Goal: Task Accomplishment & Management: Use online tool/utility

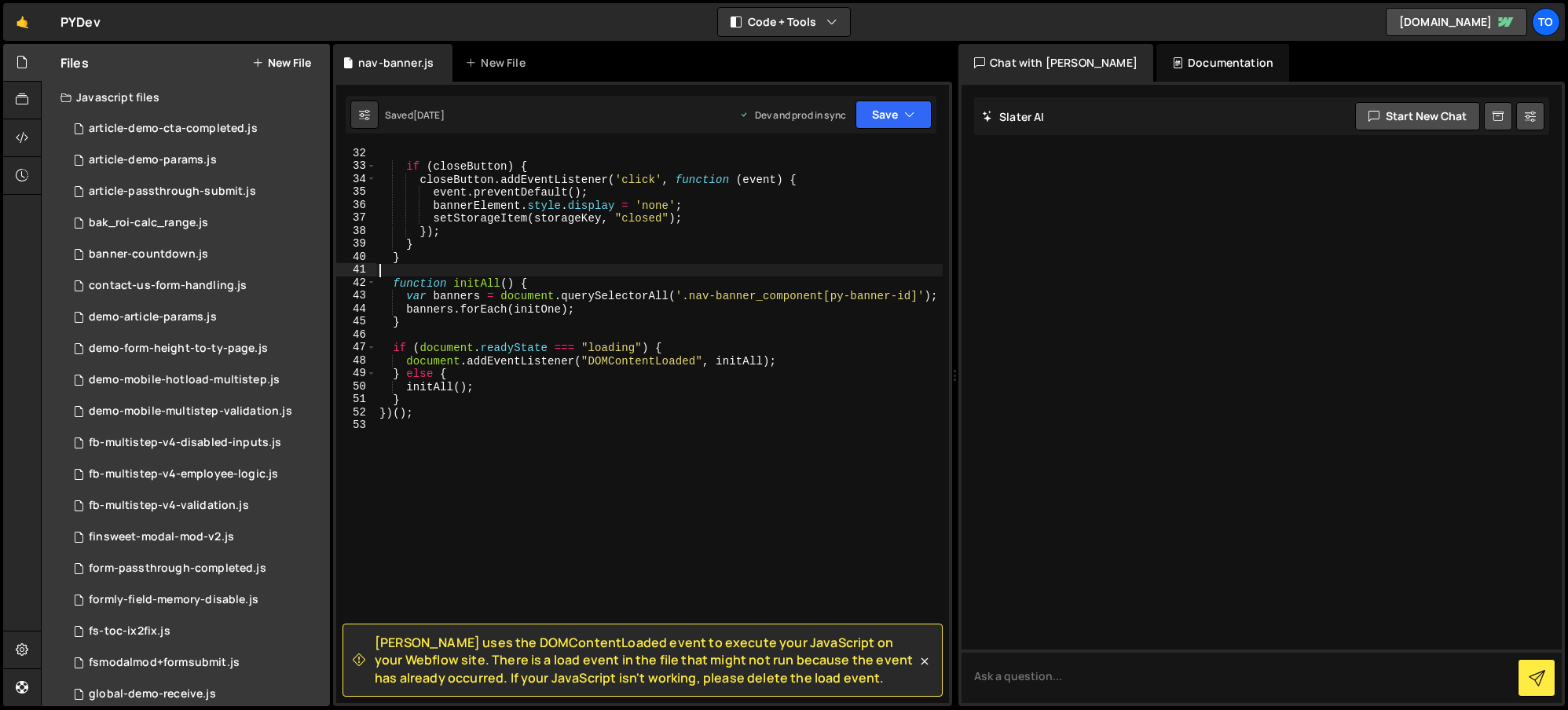
scroll to position [403, 0]
click at [530, 324] on div "if ( closeButton ) { closeButton . addEventListener ( 'click' , function ( even…" at bounding box center [659, 437] width 566 height 581
type textarea "}"
click at [21, 22] on link "🤙" at bounding box center [22, 22] width 39 height 38
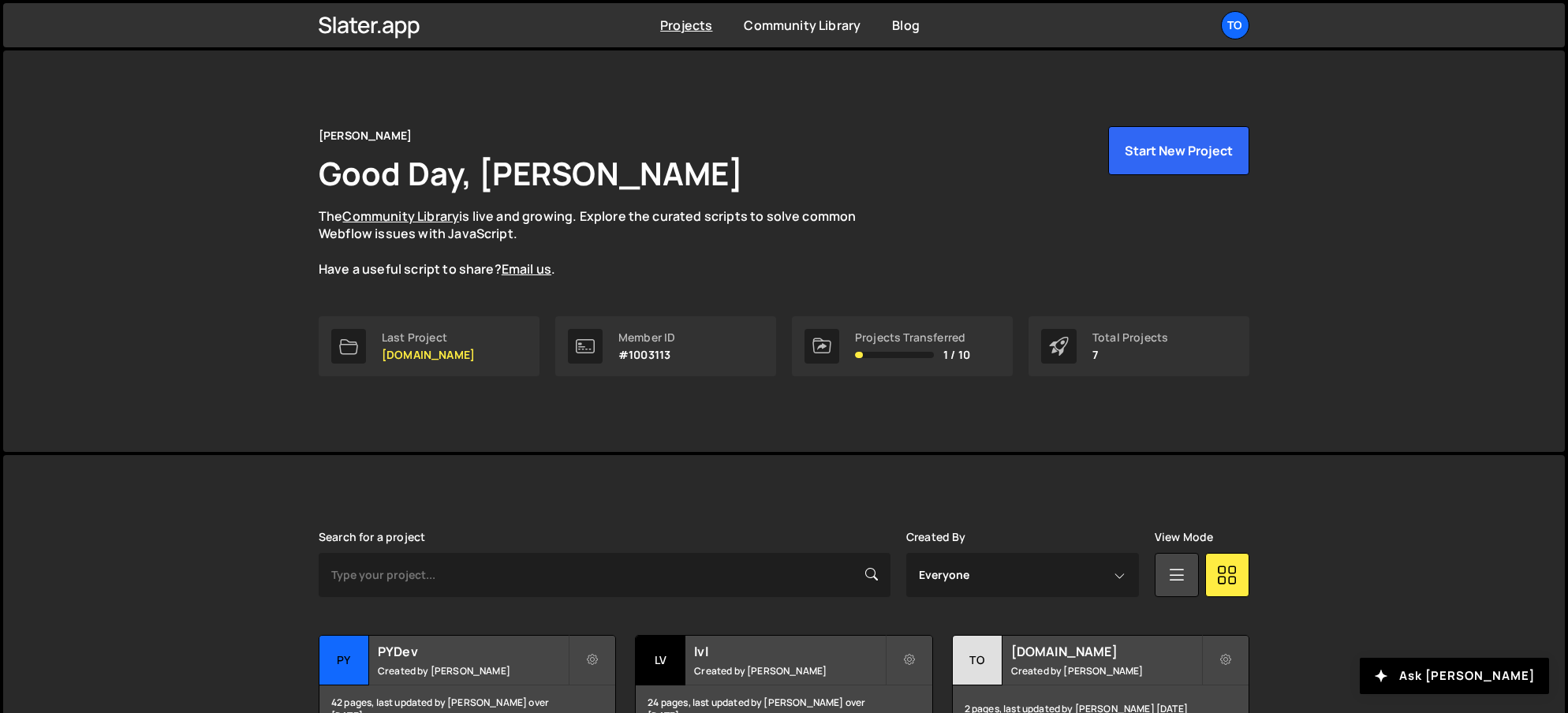
scroll to position [302, 0]
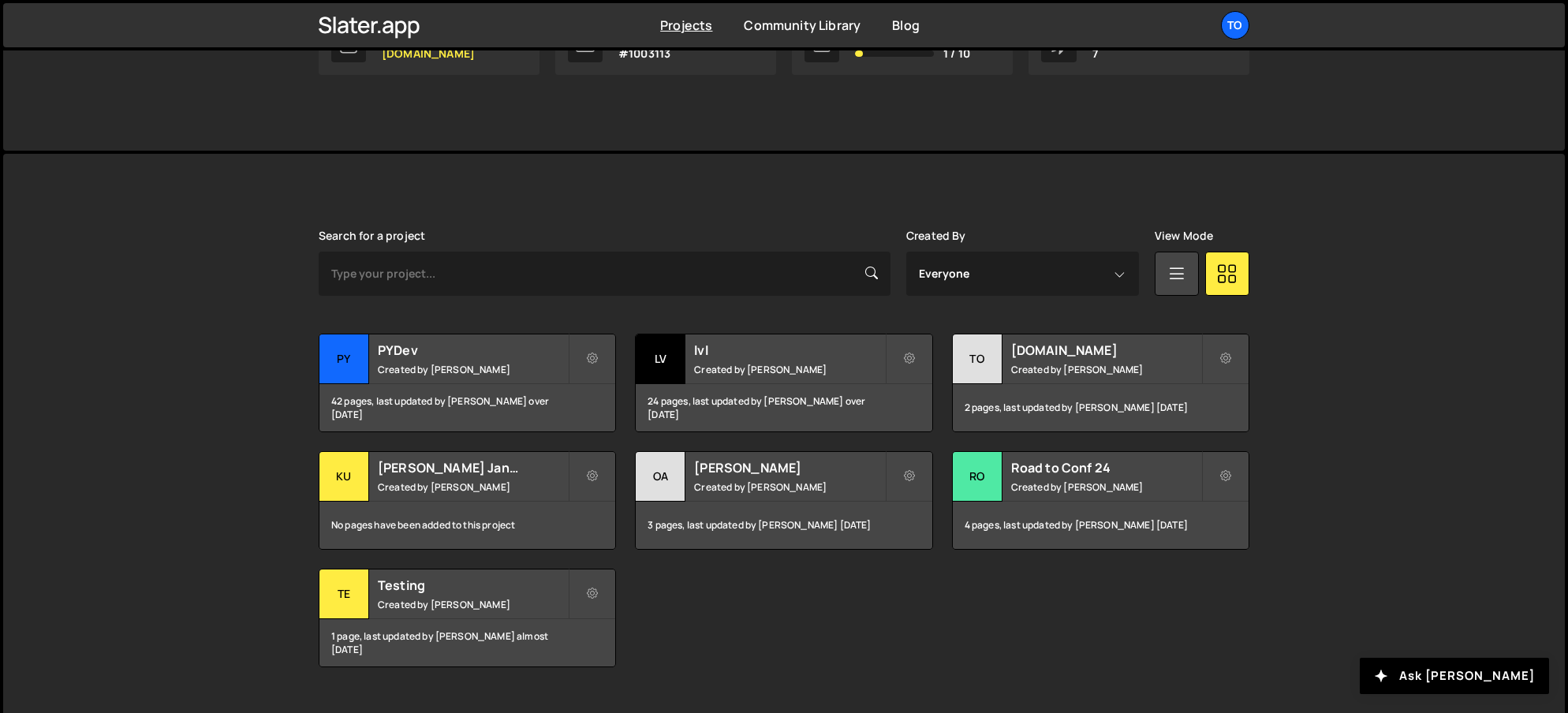
click at [773, 623] on div "Transfer Project Edit Project Delete Project PY PYDev Created by Tony Seets 42 …" at bounding box center [784, 500] width 931 height 334
click at [796, 349] on h2 "lvl" at bounding box center [789, 349] width 190 height 17
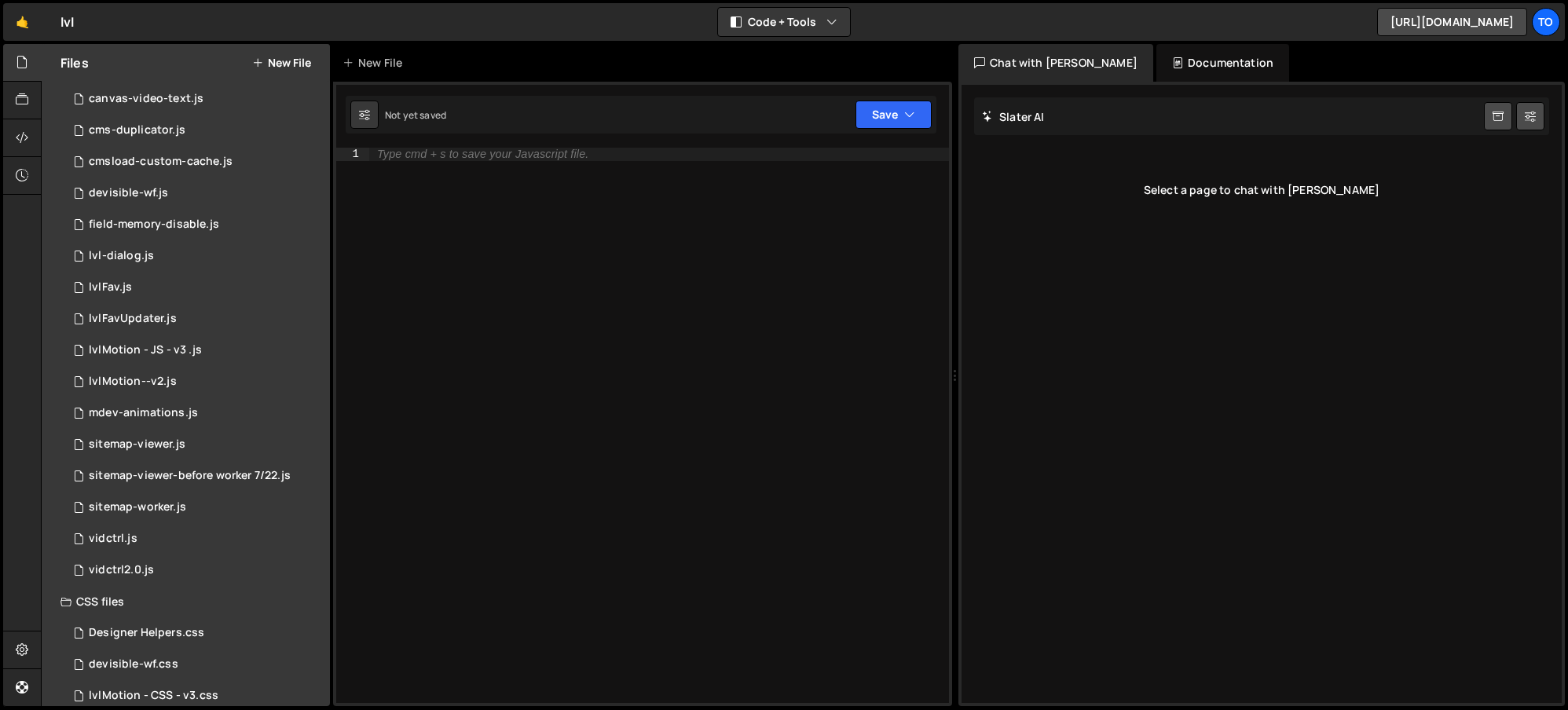
scroll to position [114, 0]
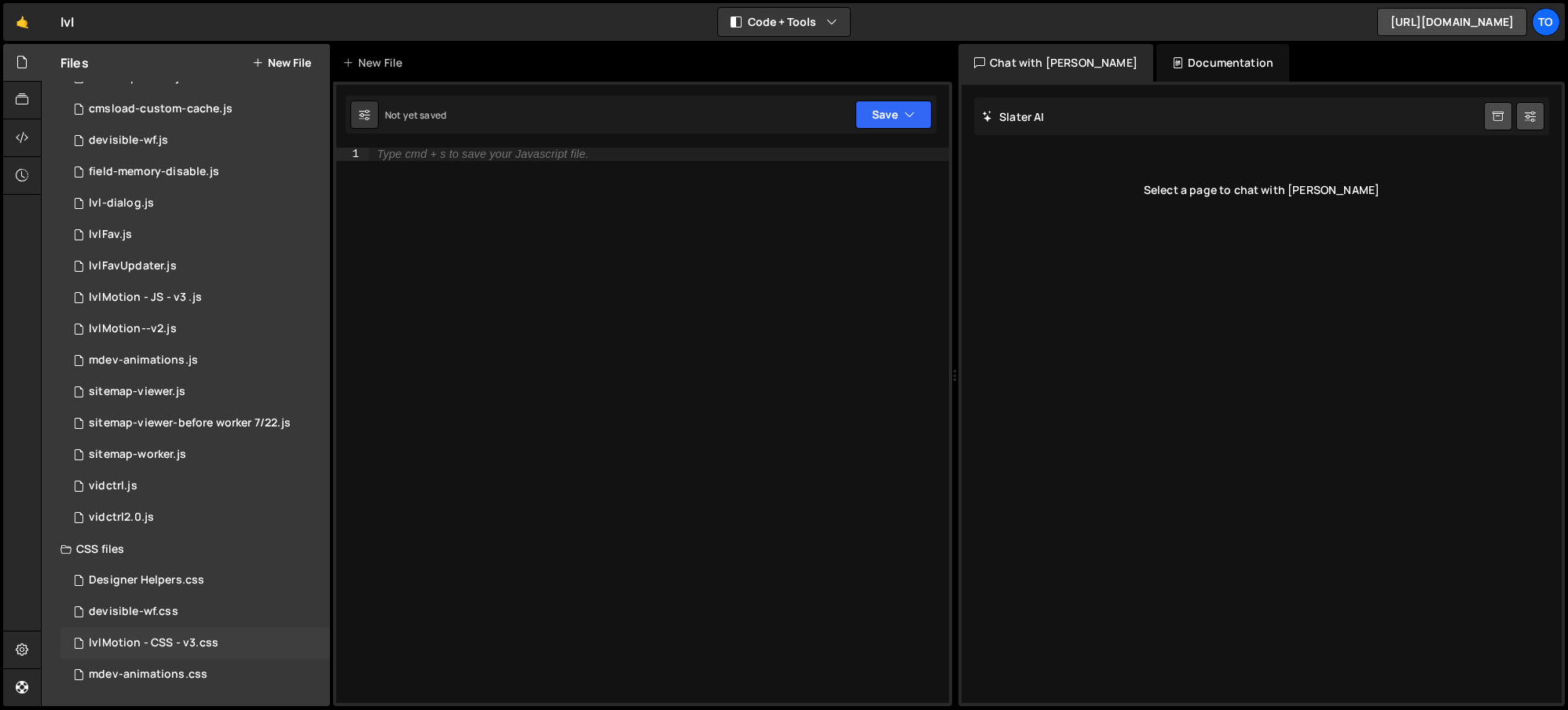
click at [134, 634] on div "lvlMotion - CSS - v3.css 0" at bounding box center [195, 644] width 269 height 31
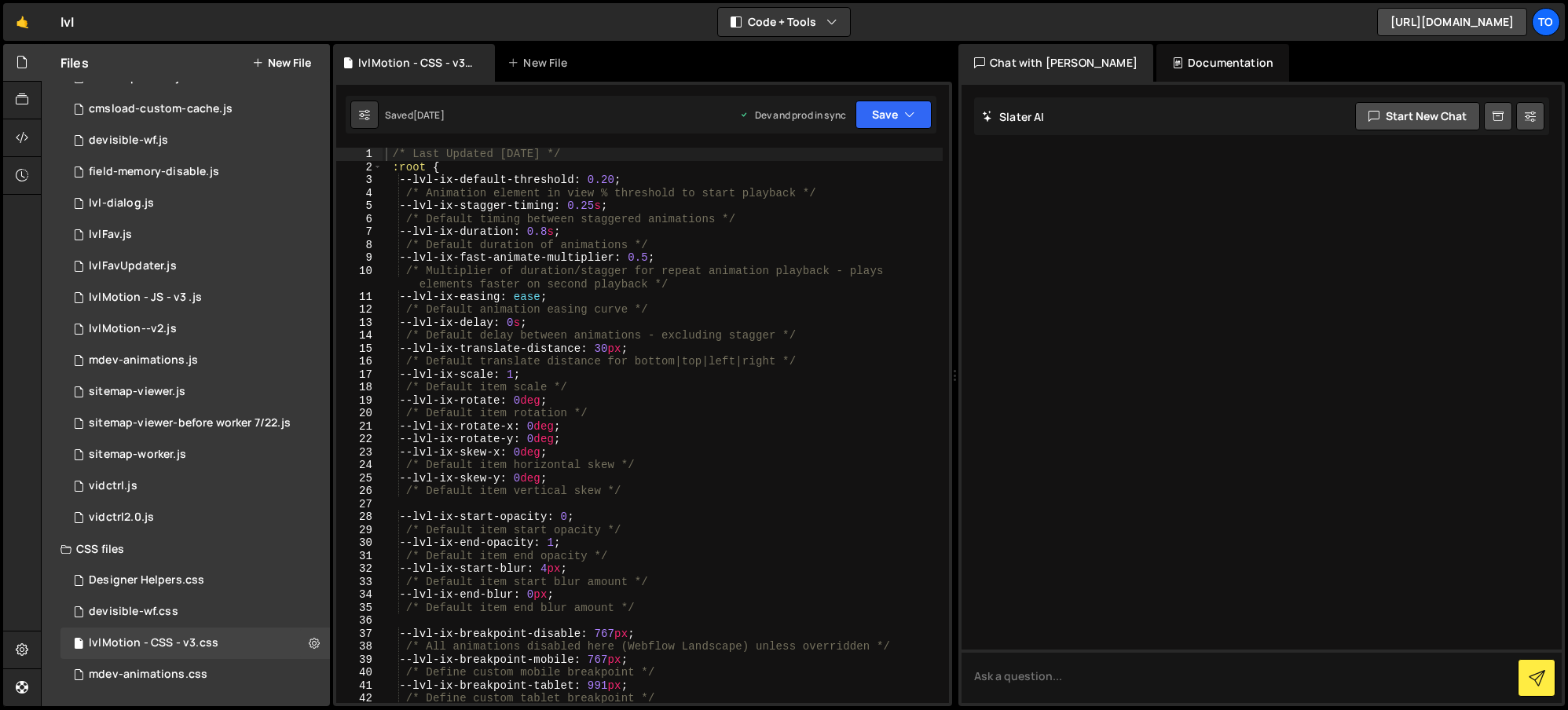
type textarea "--lvl-ix-skew-x: 0deg;"
click at [633, 452] on div "/* Last Updated 2/5/25 */ :root { --lvl-ix-default-threshold : 0.20 ; /* Animat…" at bounding box center [663, 438] width 560 height 581
click at [164, 616] on div "devisible-wf.css" at bounding box center [133, 612] width 89 height 14
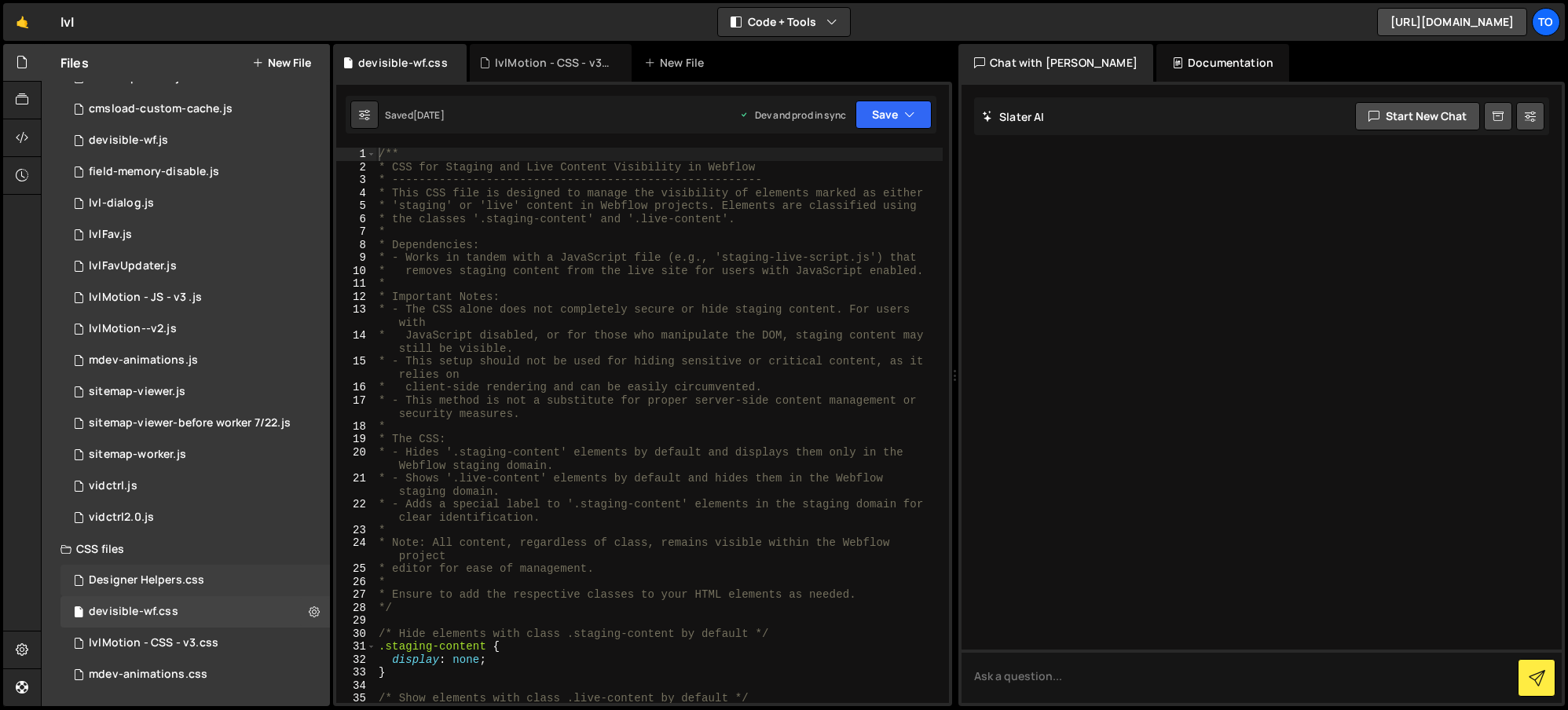
click at [173, 579] on div "Designer Helpers.css" at bounding box center [146, 580] width 116 height 14
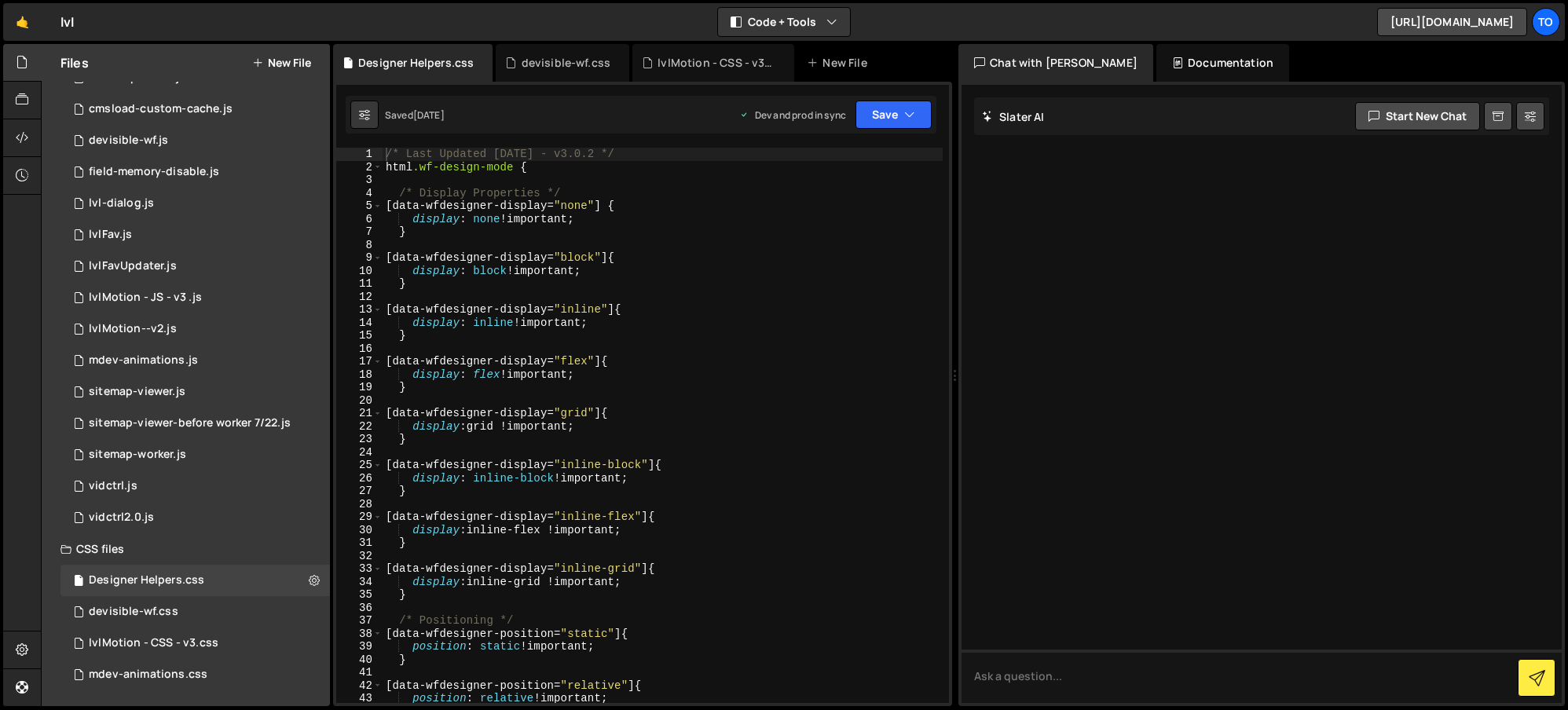
click at [596, 479] on div "/* Last Updated 8/29/25 - v3.0.2 */ html .wf-design-mode { /* Display Propertie…" at bounding box center [663, 438] width 560 height 581
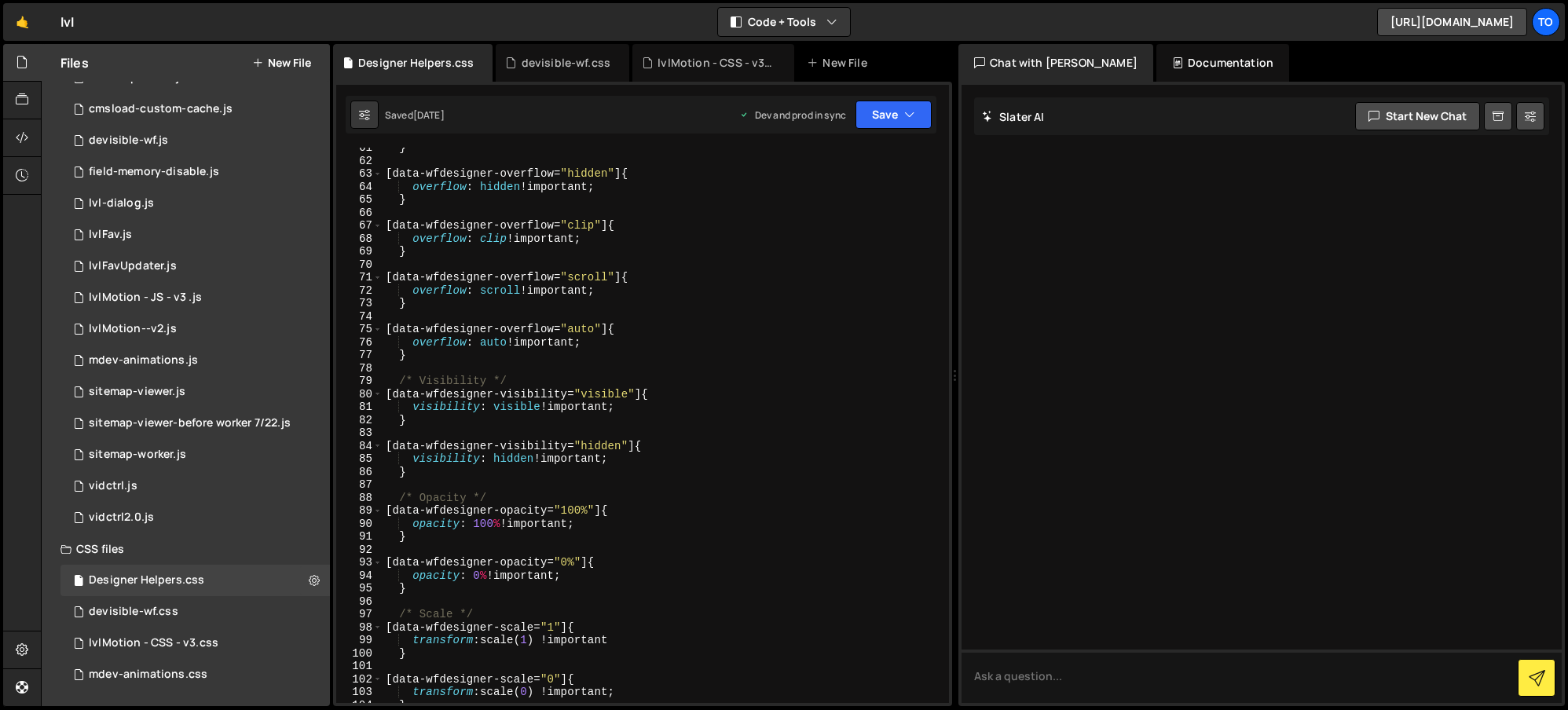
scroll to position [1059, 0]
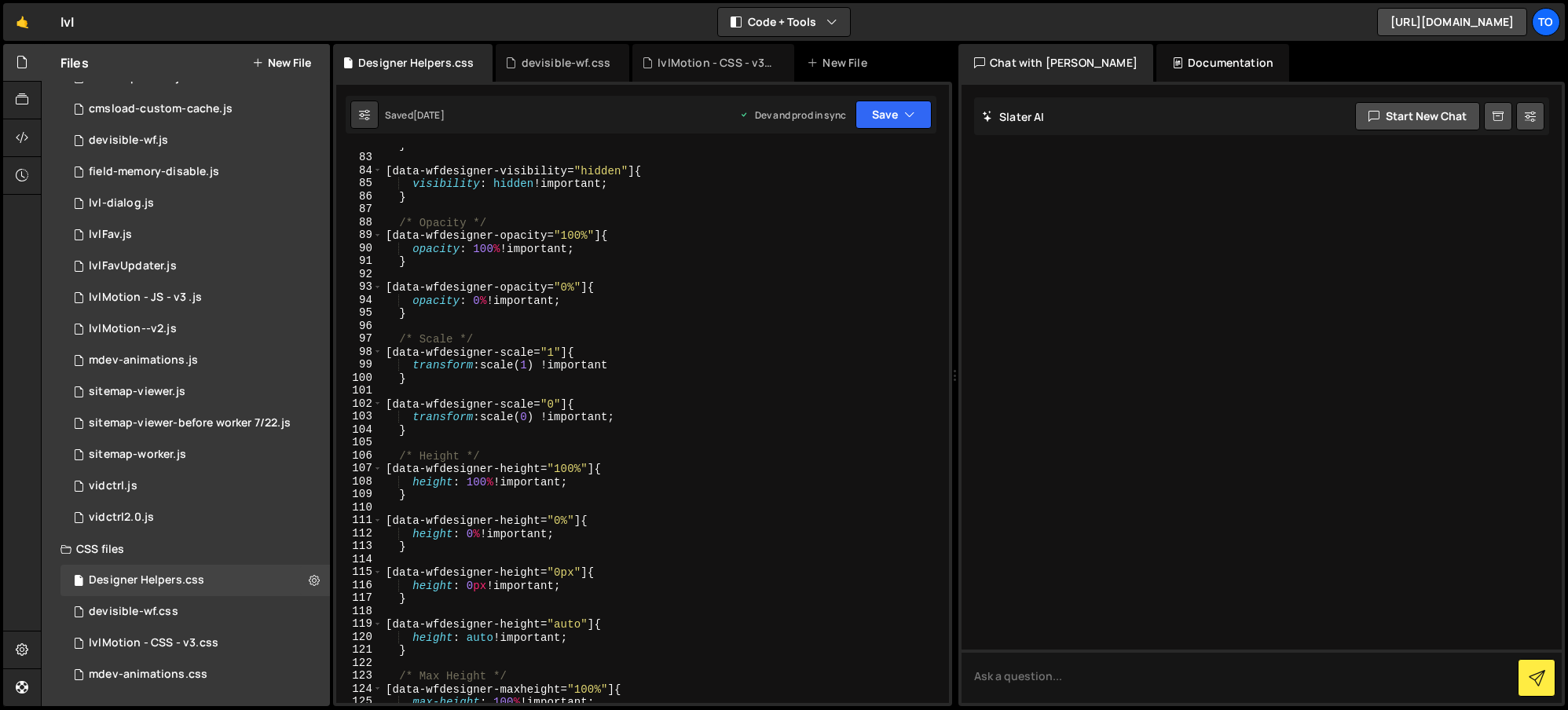
click at [621, 479] on div "} [ data-wfdesigner-visibility = " hidden " ] { visibility : hidden !important …" at bounding box center [663, 428] width 560 height 581
type textarea "height: 100% !important;"
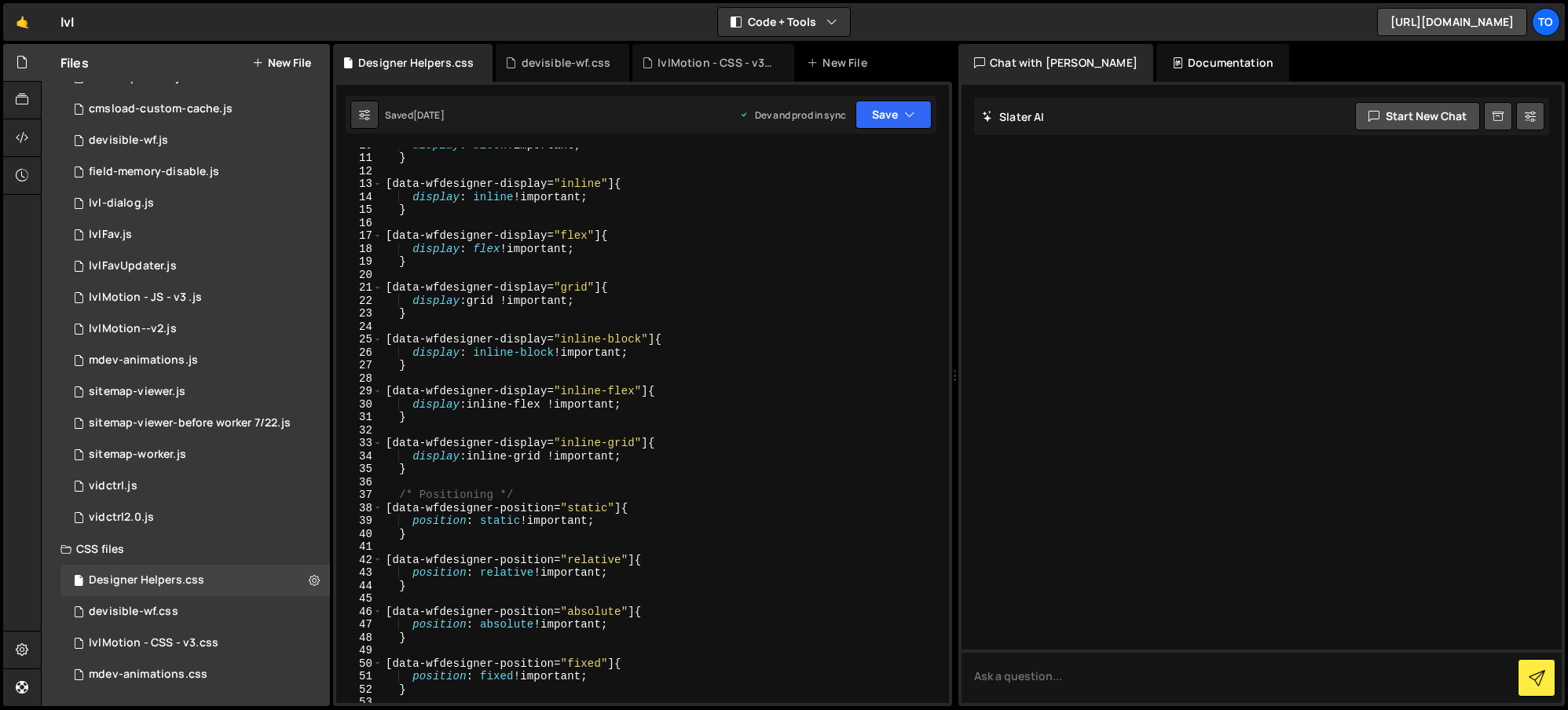
scroll to position [14, 0]
